Goal: Go to known website: Go to known website

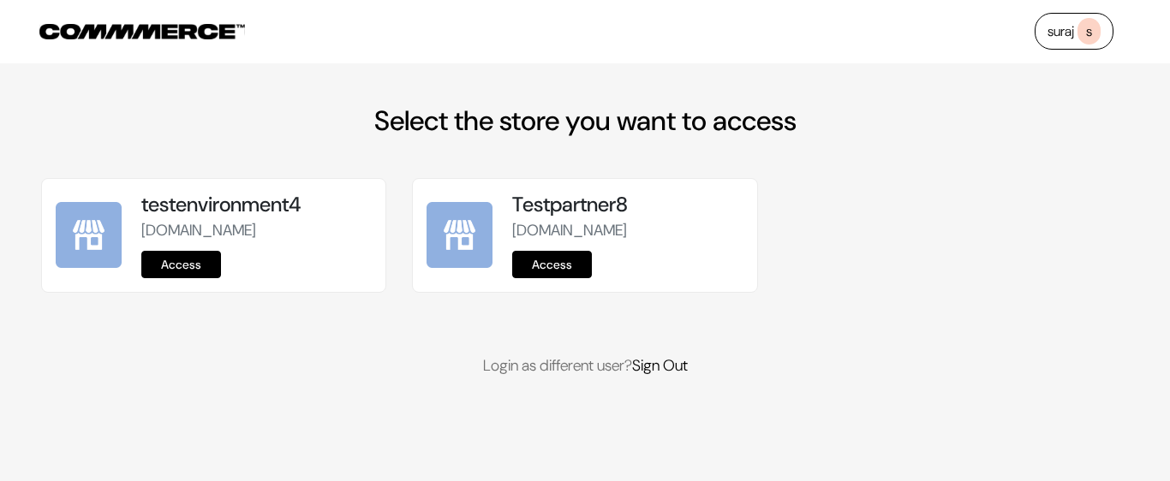
click at [199, 278] on link "Access" at bounding box center [181, 264] width 80 height 27
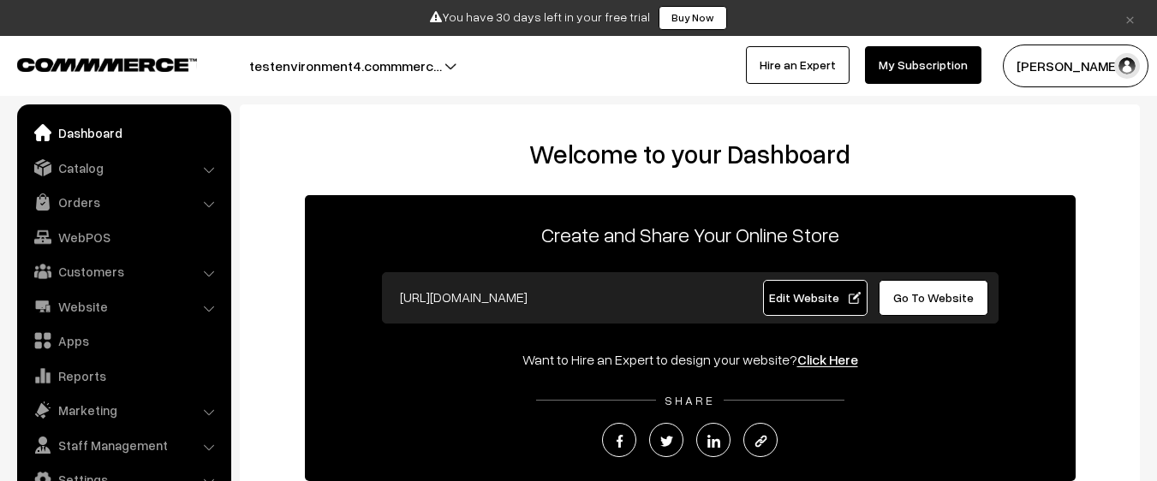
scroll to position [3, 0]
click at [830, 364] on link "Click Here" at bounding box center [828, 359] width 61 height 17
click at [822, 356] on link "Click Here" at bounding box center [828, 359] width 61 height 17
click at [828, 359] on link "Click Here" at bounding box center [828, 359] width 61 height 17
